Goal: Check status

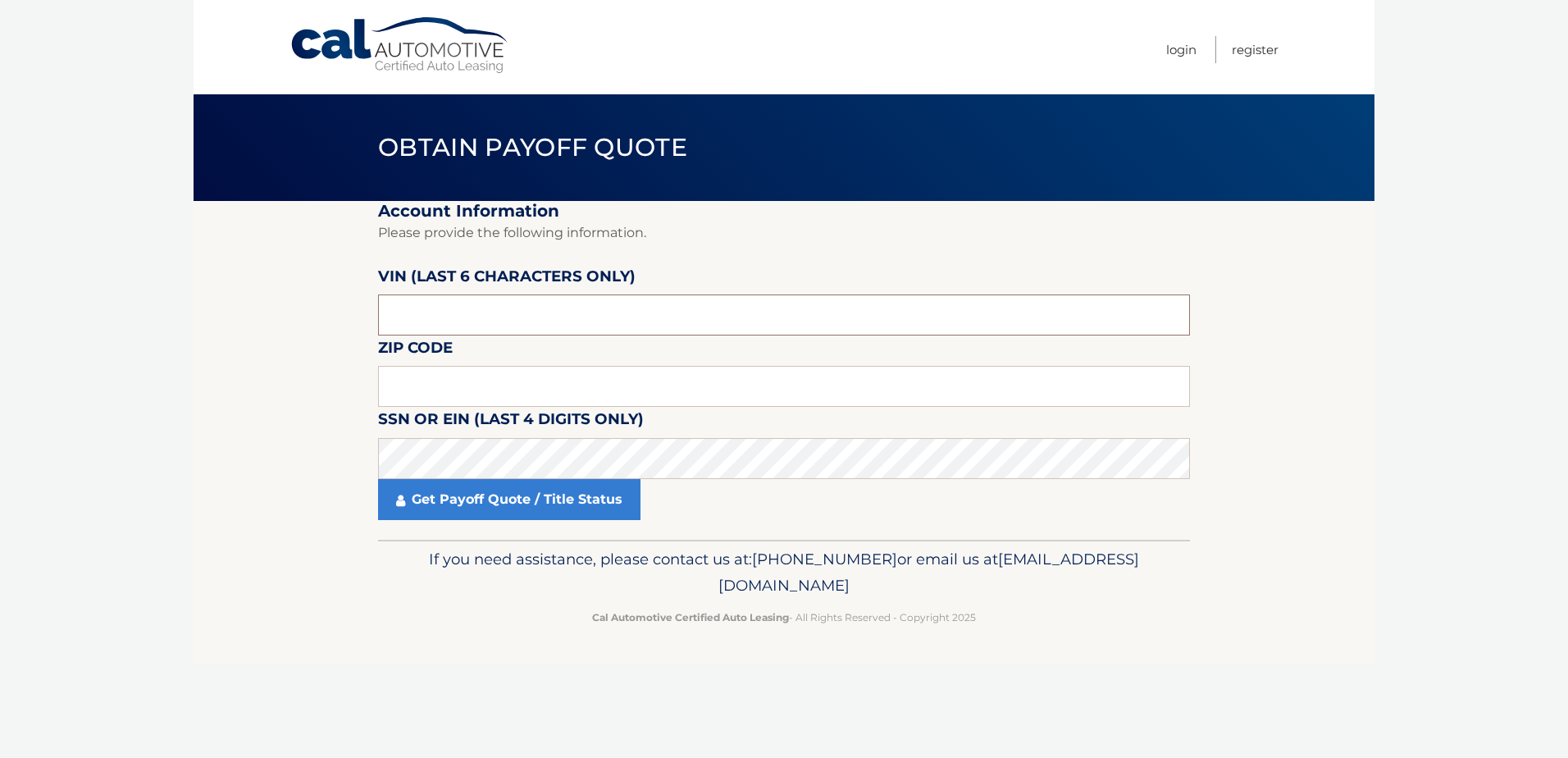
click at [417, 333] on input "text" at bounding box center [784, 315] width 812 height 41
type input "535002"
type input "34748"
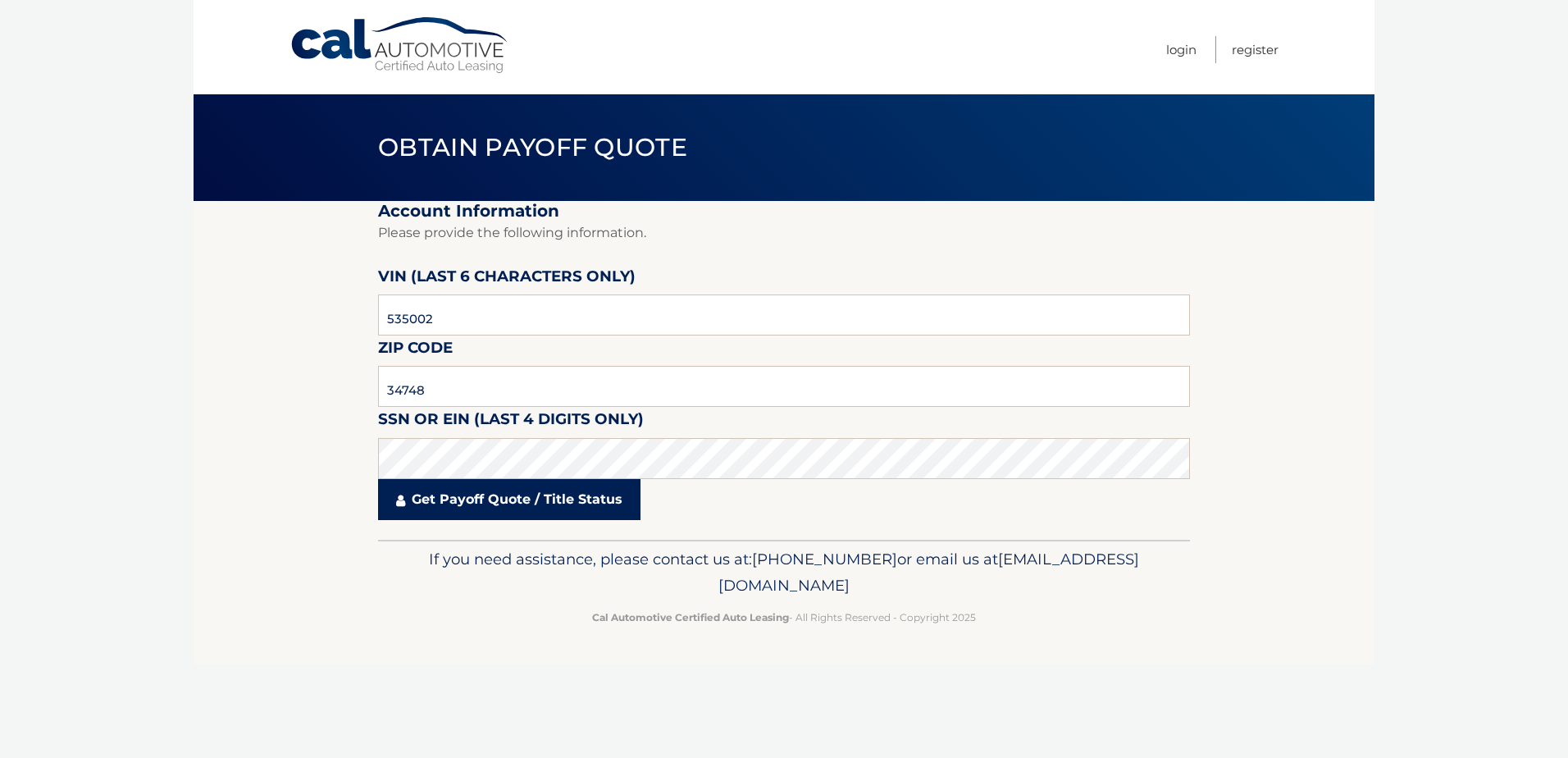
click at [478, 510] on link "Get Payoff Quote / Title Status" at bounding box center [509, 499] width 262 height 41
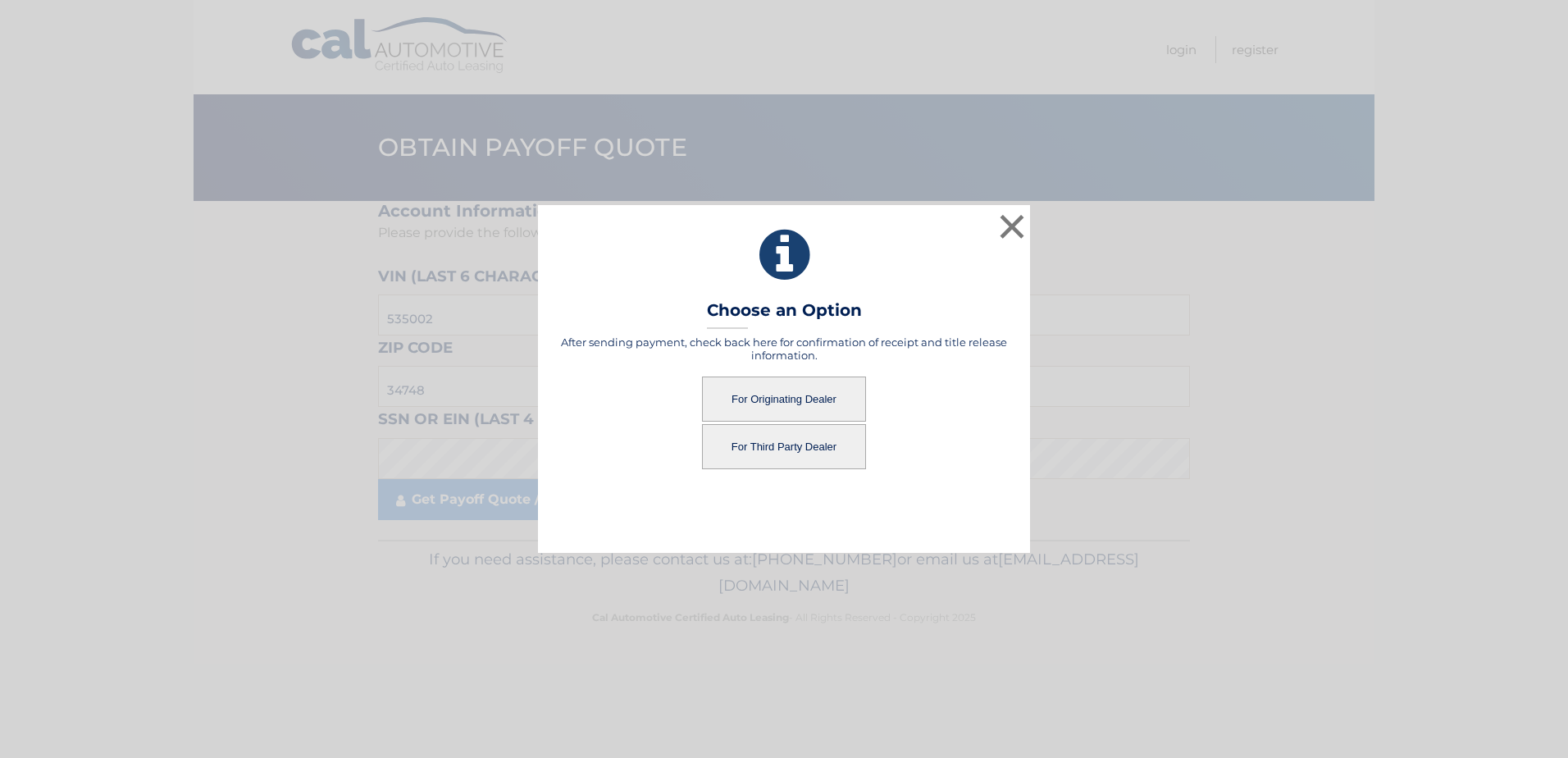
click at [823, 402] on button "For Originating Dealer" at bounding box center [784, 398] width 164 height 45
click at [817, 391] on button "For Originating Dealer" at bounding box center [784, 398] width 164 height 45
click at [787, 400] on button "For Originating Dealer" at bounding box center [784, 398] width 164 height 45
